Goal: Find specific page/section: Find specific page/section

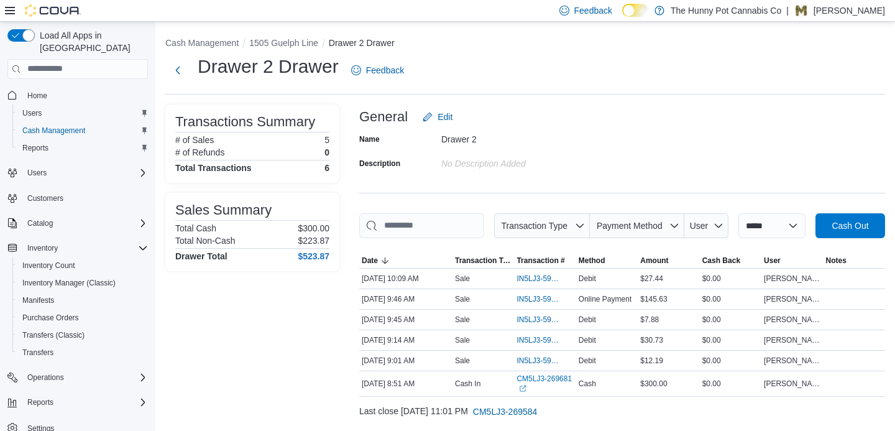
click at [638, 78] on div "Drawer 2 Drawer Feedback" at bounding box center [525, 70] width 720 height 32
